Goal: Contribute content: Add original content to the website for others to see

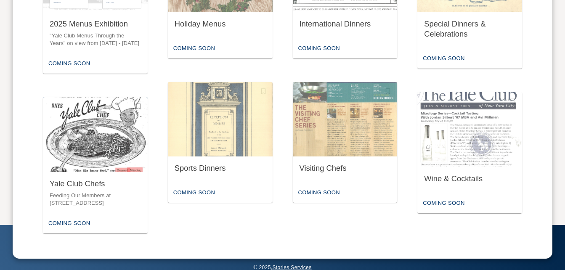
scroll to position [453, 0]
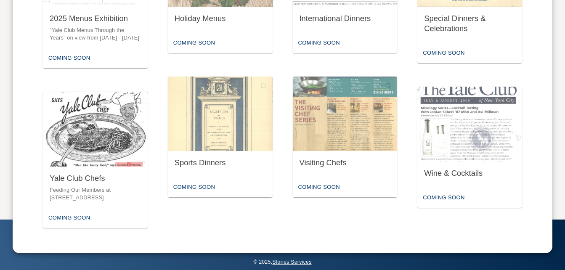
click at [97, 162] on img "button" at bounding box center [95, 129] width 105 height 75
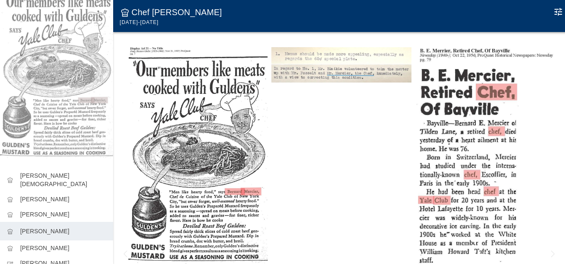
scroll to position [114, 0]
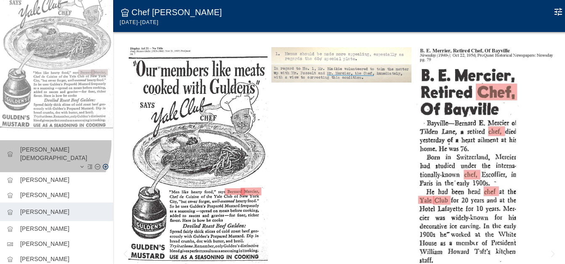
click at [41, 140] on div "chef_hat [PERSON_NAME][DEMOGRAPHIC_DATA]" at bounding box center [56, 156] width 113 height 32
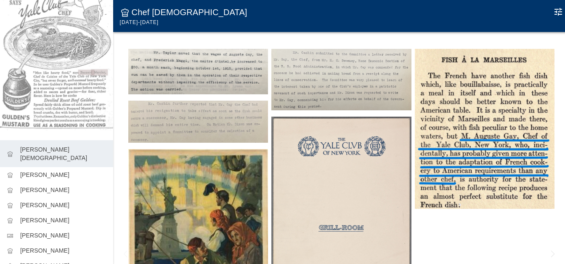
scroll to position [84, 0]
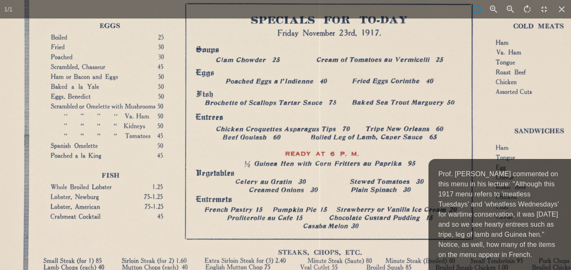
drag, startPoint x: 234, startPoint y: 79, endPoint x: 223, endPoint y: 168, distance: 89.5
click at [227, 176] on img at bounding box center [319, 188] width 662 height 540
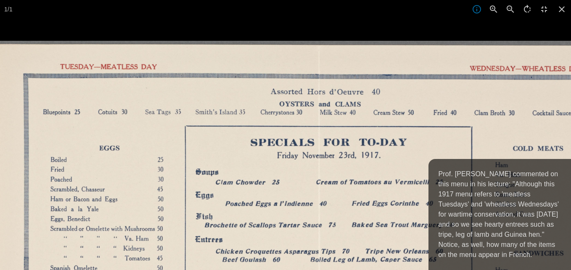
drag, startPoint x: 181, startPoint y: 76, endPoint x: 129, endPoint y: 146, distance: 87.8
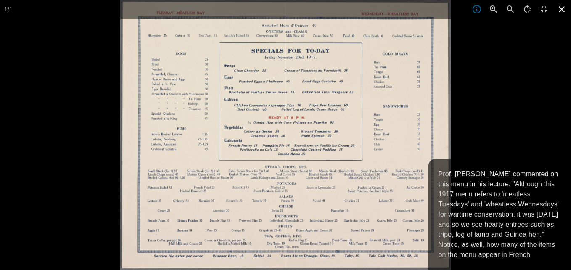
click at [563, 8] on icon at bounding box center [562, 9] width 19 height 19
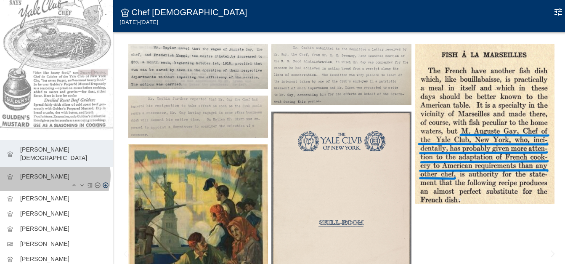
click at [52, 172] on p "[PERSON_NAME]" at bounding box center [63, 176] width 86 height 8
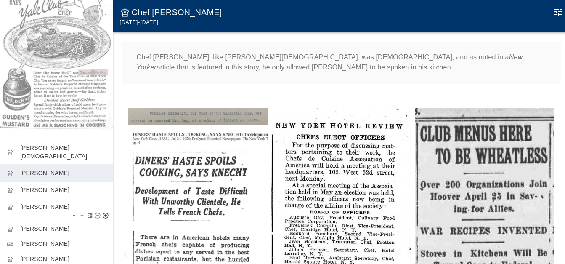
click at [45, 202] on p "[PERSON_NAME]" at bounding box center [63, 206] width 86 height 8
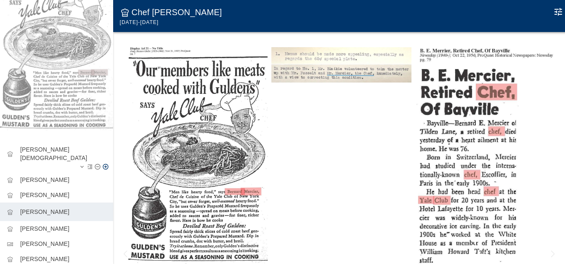
click at [48, 145] on p "[PERSON_NAME][DEMOGRAPHIC_DATA]" at bounding box center [63, 153] width 86 height 17
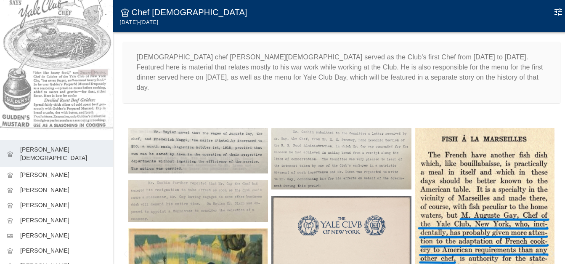
click at [221, 137] on img at bounding box center [198, 150] width 140 height 45
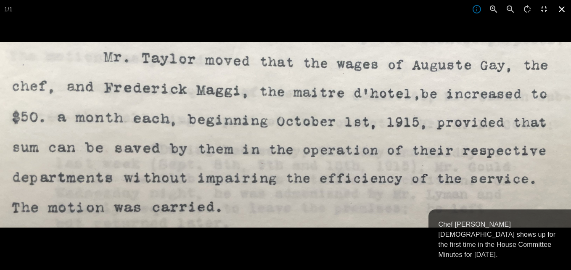
click at [565, 8] on icon at bounding box center [562, 9] width 19 height 19
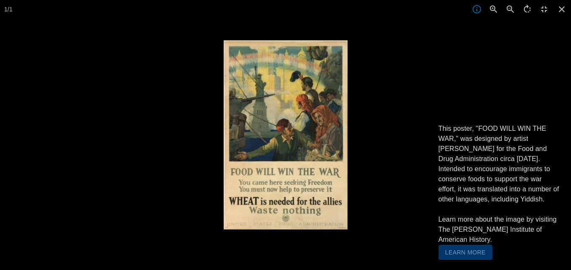
click at [467, 254] on button "Learn More" at bounding box center [466, 253] width 54 height 16
click at [560, 10] on icon at bounding box center [562, 9] width 19 height 19
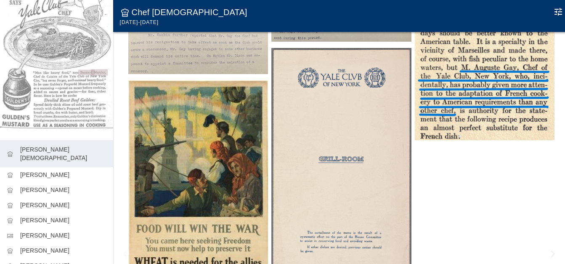
scroll to position [168, 0]
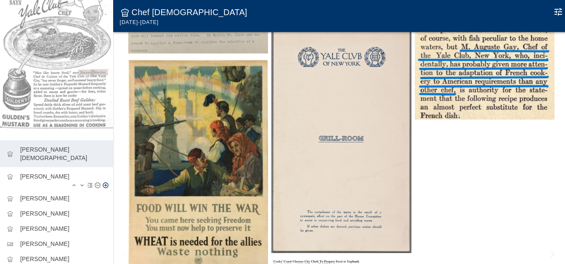
click at [42, 172] on p "[PERSON_NAME]" at bounding box center [63, 176] width 86 height 8
